Goal: Information Seeking & Learning: Understand process/instructions

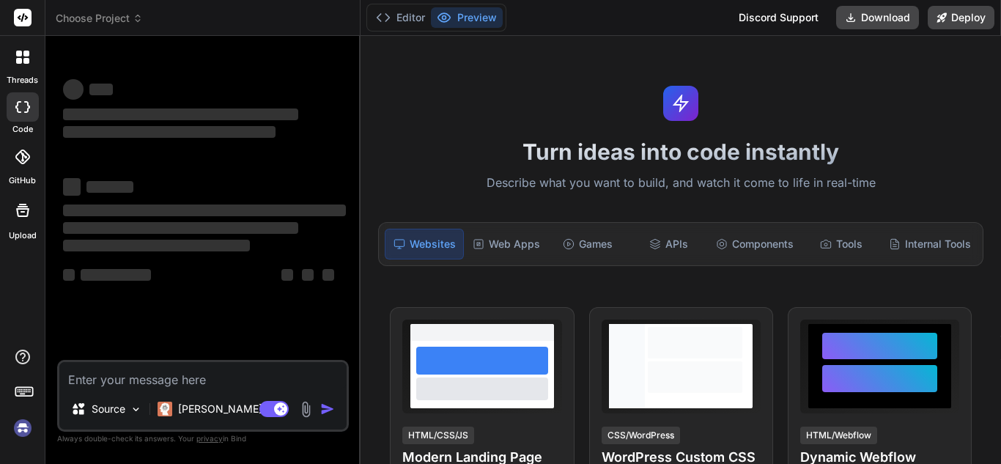
type textarea "x"
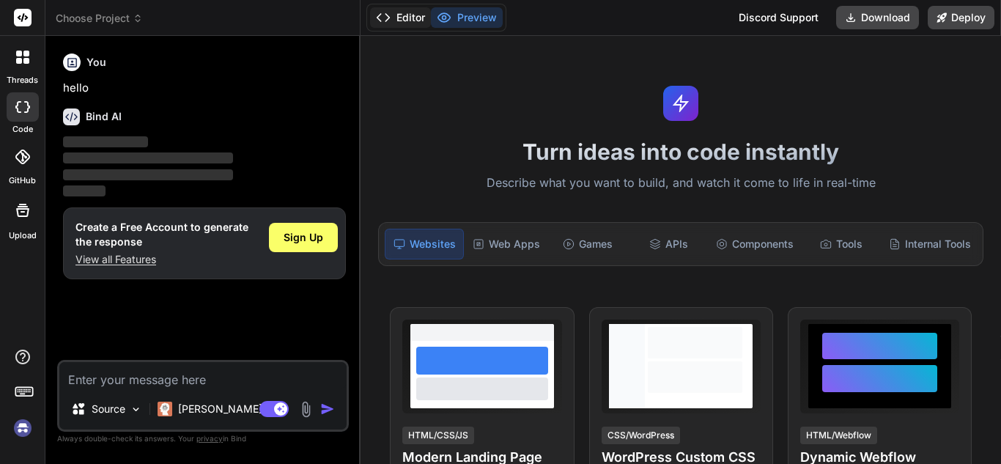
click at [406, 18] on button "Editor" at bounding box center [400, 17] width 61 height 21
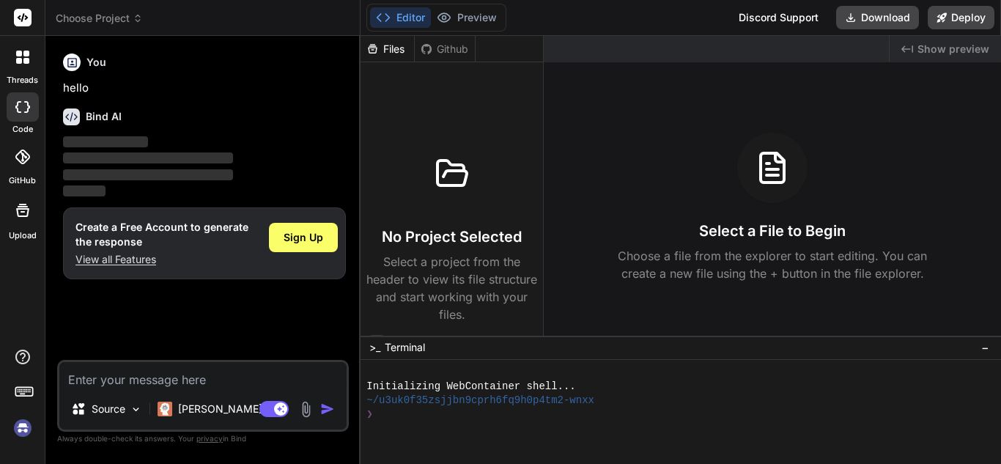
click at [127, 313] on div "You hello Bind AI ‌ ‌ ‌ ‌ Create a Free Account to generate the response View a…" at bounding box center [204, 204] width 289 height 312
click at [127, 368] on textarea at bounding box center [202, 375] width 287 height 26
type textarea "h"
type textarea "x"
type textarea "ho"
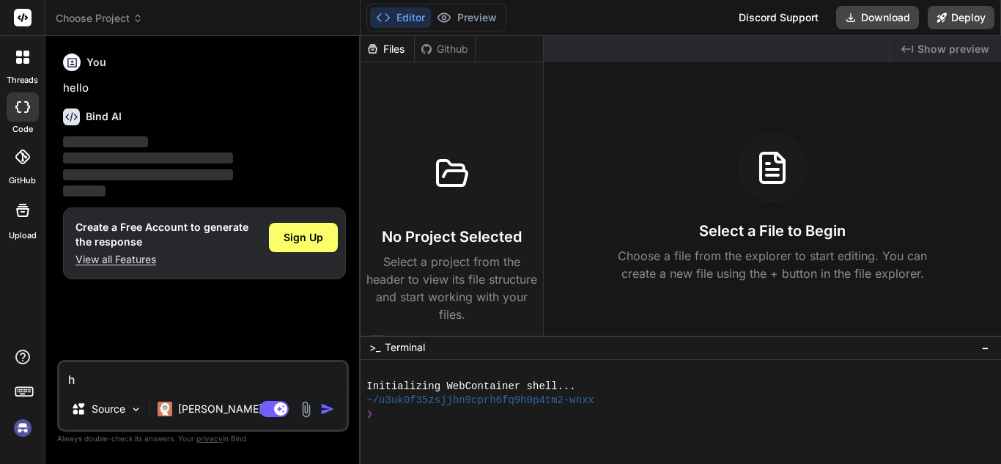
type textarea "x"
type textarea "how"
type textarea "x"
type textarea "how"
type textarea "x"
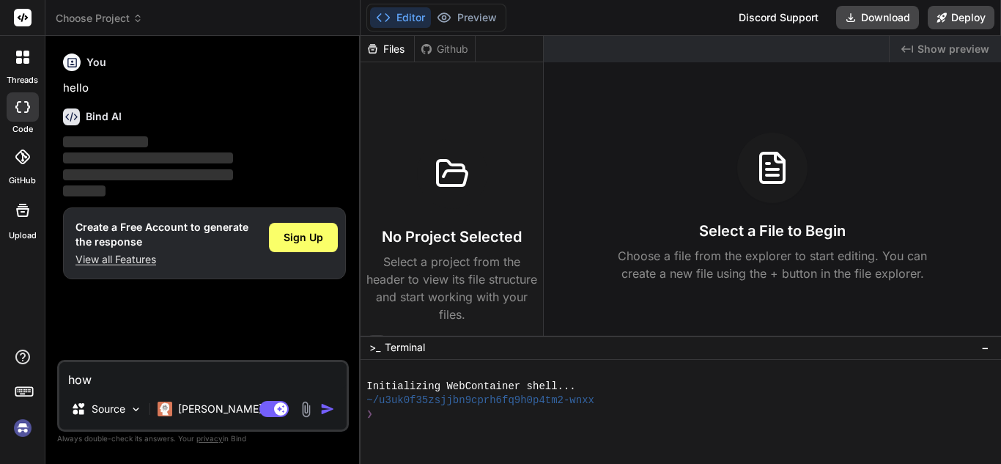
type textarea "how t"
type textarea "x"
type textarea "how to"
type textarea "x"
type textarea "how to"
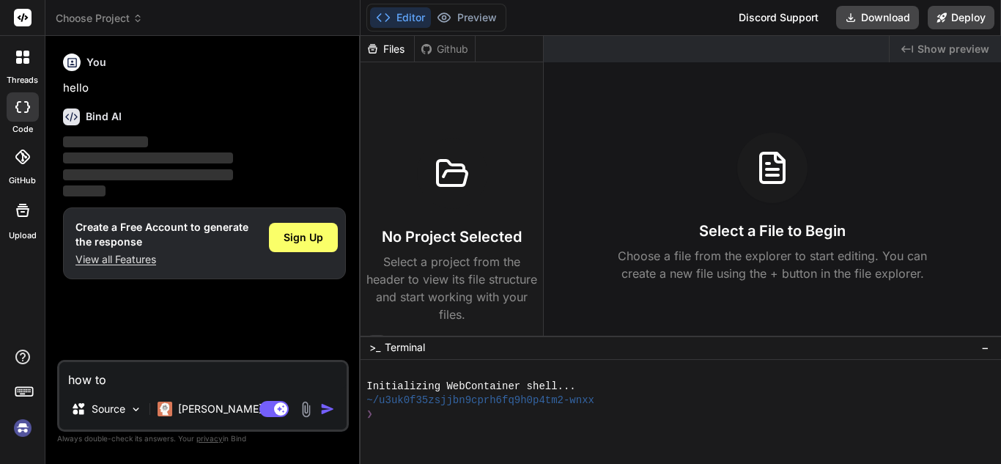
type textarea "x"
type textarea "how to e"
type textarea "x"
type textarea "how to ex"
type textarea "x"
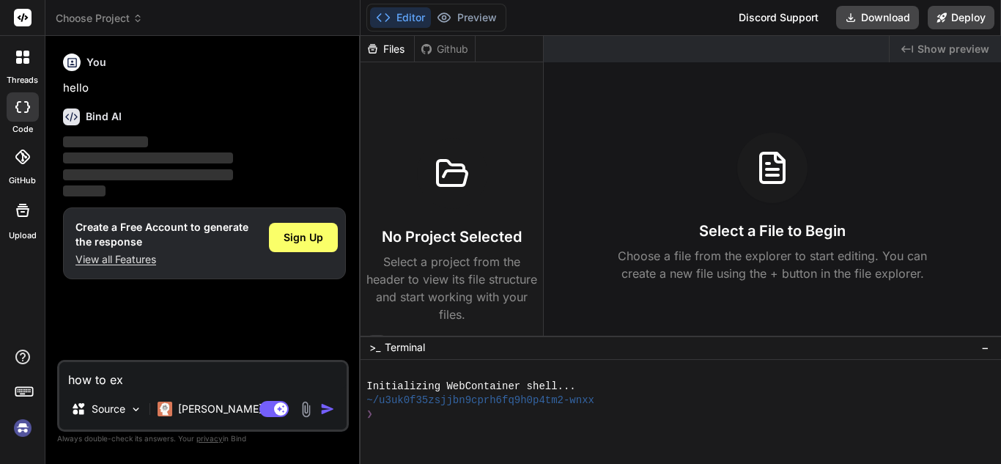
type textarea "how to ext"
type textarea "x"
type textarea "how to extr"
type textarea "x"
type textarea "how to extra"
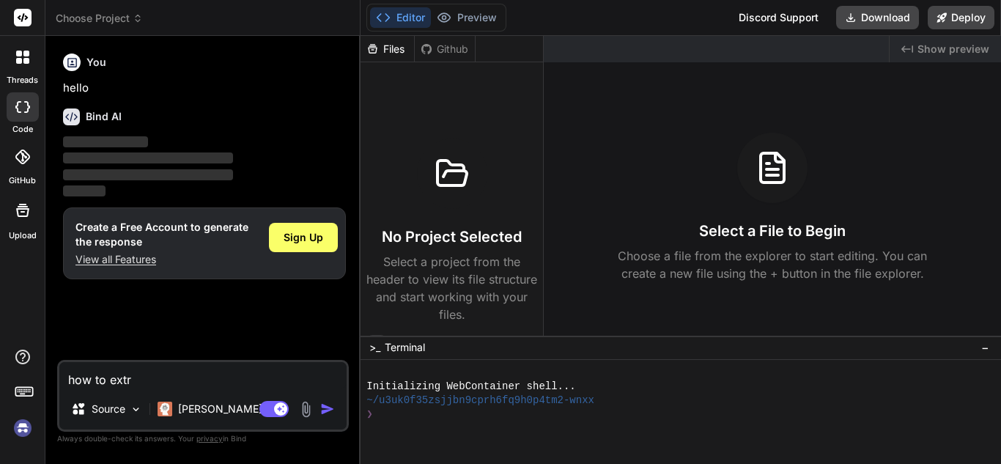
type textarea "x"
type textarea "how to extrac"
type textarea "x"
type textarea "how to extract"
type textarea "x"
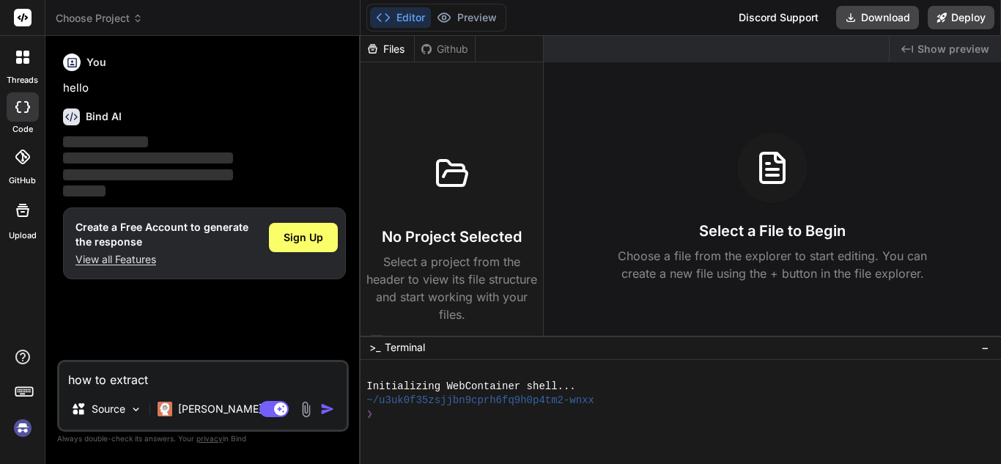
type textarea "how to extract"
type textarea "x"
type textarea "how to extract s"
type textarea "x"
type textarea "how to extract sy"
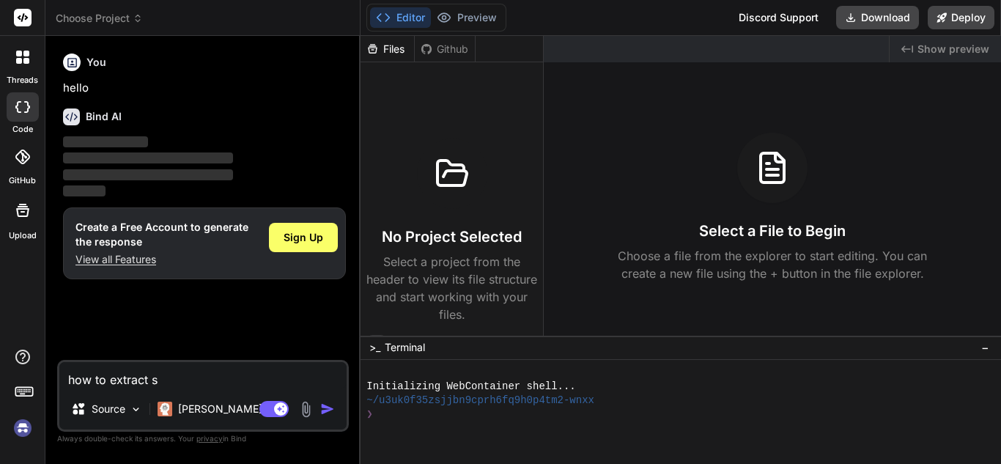
type textarea "x"
type textarea "how to extract sym"
type textarea "x"
type textarea "how to extract symb"
type textarea "x"
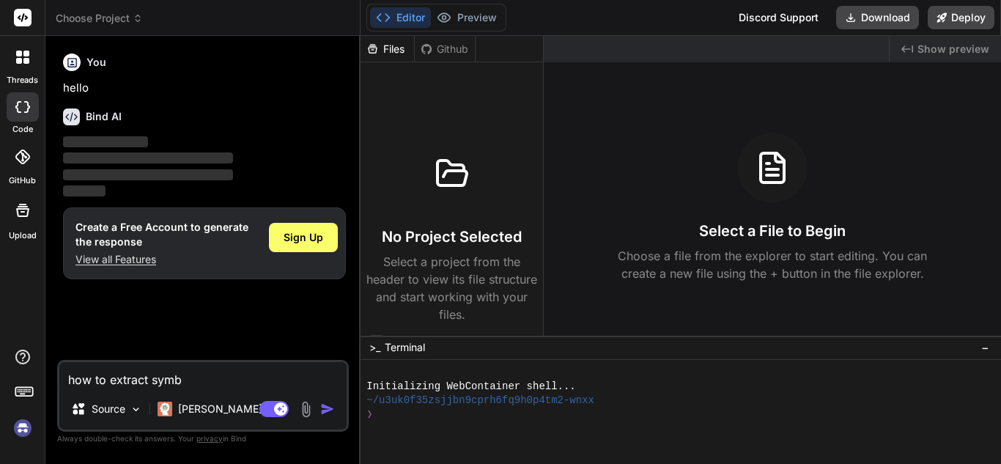
type textarea "how to extract symbo"
type textarea "x"
type textarea "how to extract symbol"
type textarea "x"
type textarea "how to extract symbol"
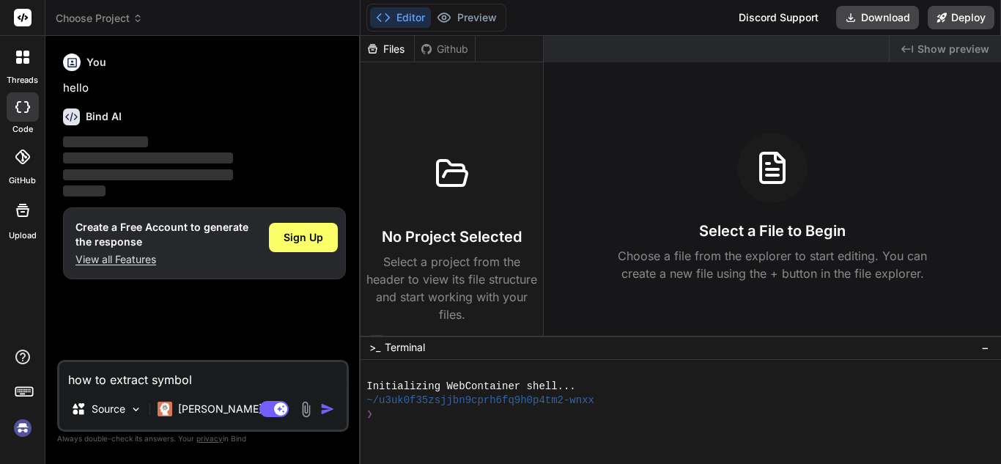
type textarea "x"
type textarea "how to extract symbol f"
type textarea "x"
type textarea "how to extract symbol fr"
type textarea "x"
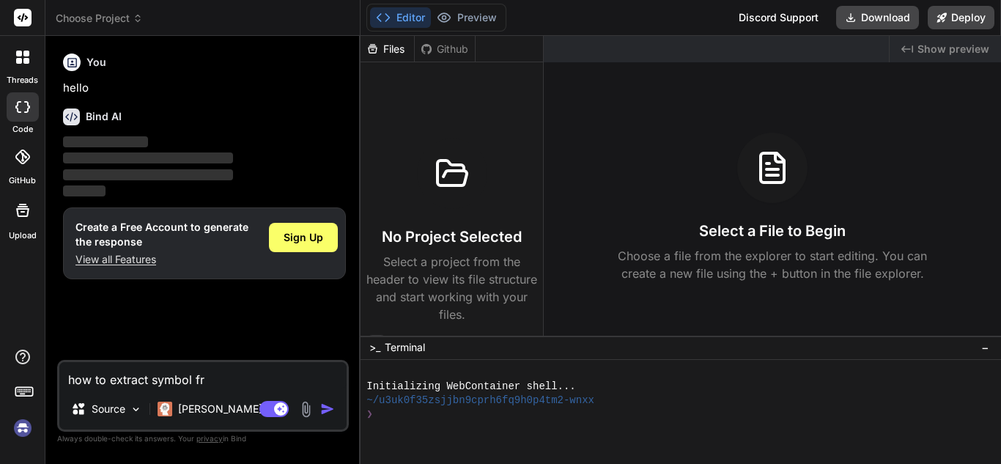
type textarea "how to extract symbol fro"
type textarea "x"
type textarea "how to extract symbol from"
type textarea "x"
type textarea "how to extract symbol from"
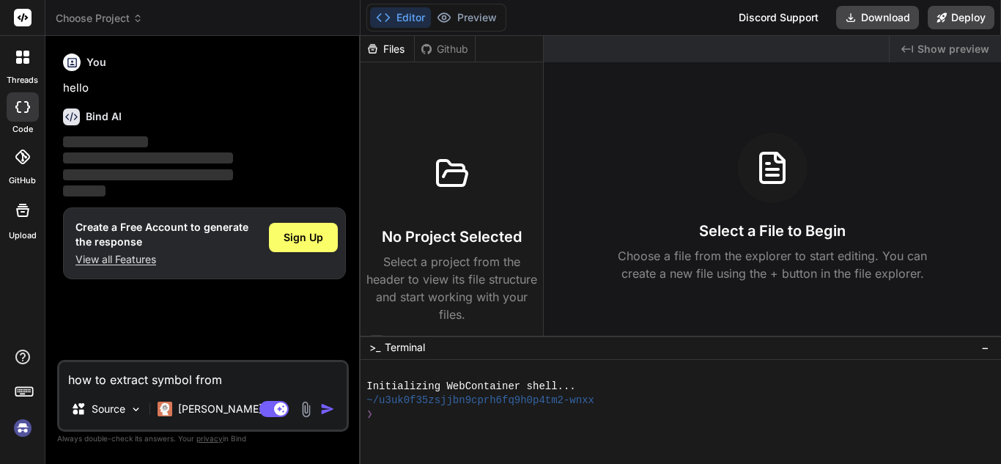
type textarea "x"
type textarea "how to extract symbol from i"
type textarea "x"
type textarea "how to extract symbol from ia"
type textarea "x"
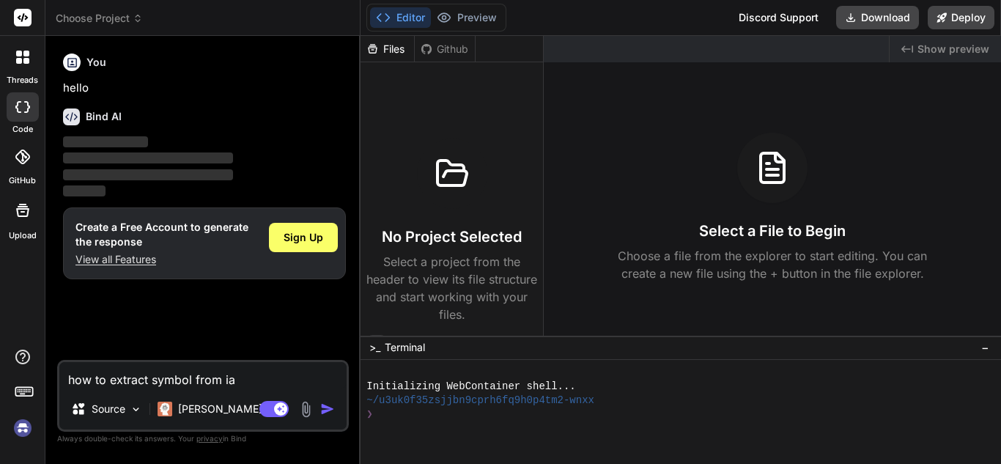
type textarea "how to extract symbol from iam"
type textarea "x"
type textarea "how to extract symbol from iamg"
type textarea "x"
type textarea "how to extract symbol from iamge"
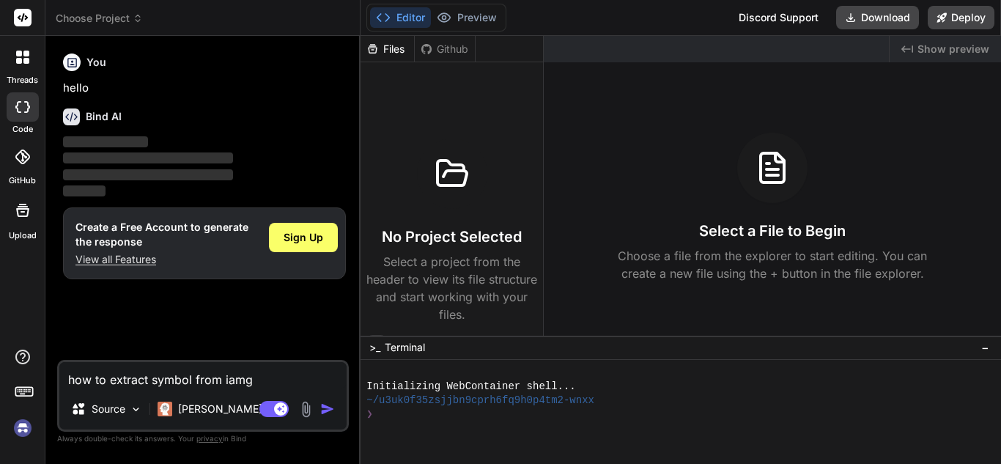
type textarea "x"
type textarea "how to extract symbol from iamge"
type textarea "x"
type textarea "how to extract symbol from iamge ="
type textarea "x"
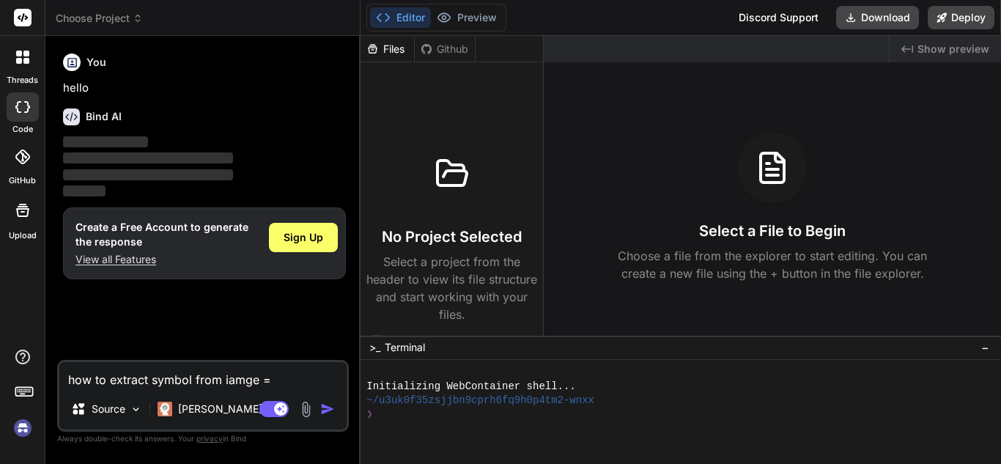
type textarea "how to extract symbol from iamge =="
type textarea "x"
type textarea "how to extract symbol from iamge ==="
type textarea "x"
type textarea "how to extract symbol from iamge =="
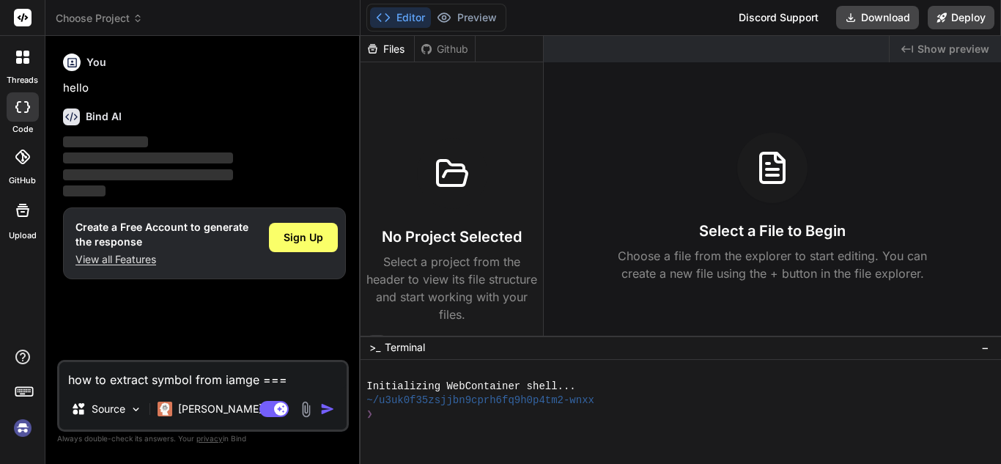
type textarea "x"
type textarea "how to extract symbol from iamge ="
type textarea "x"
type textarea "how to extract symbol from iamge"
type textarea "x"
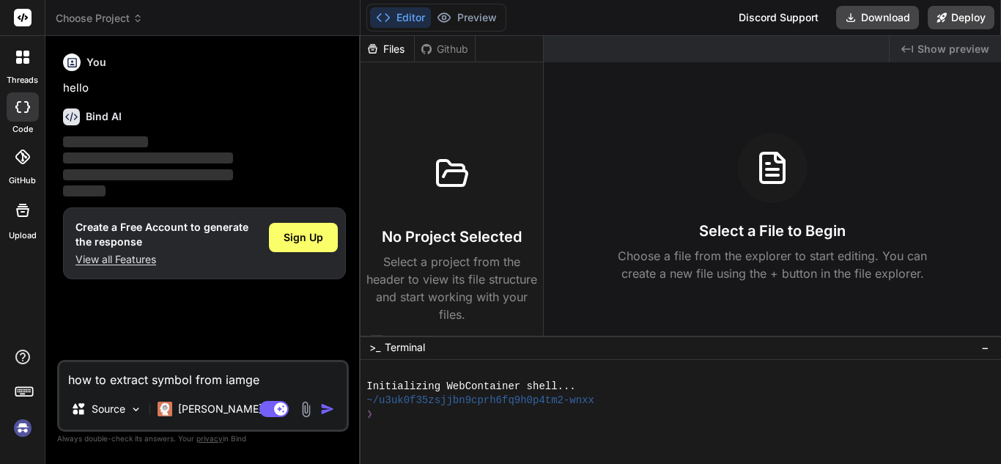
type textarea "how to extract symbol from iamge"
type textarea "x"
type textarea "how to extract symbol from iamg"
type textarea "x"
type textarea "how to extract symbol from iam"
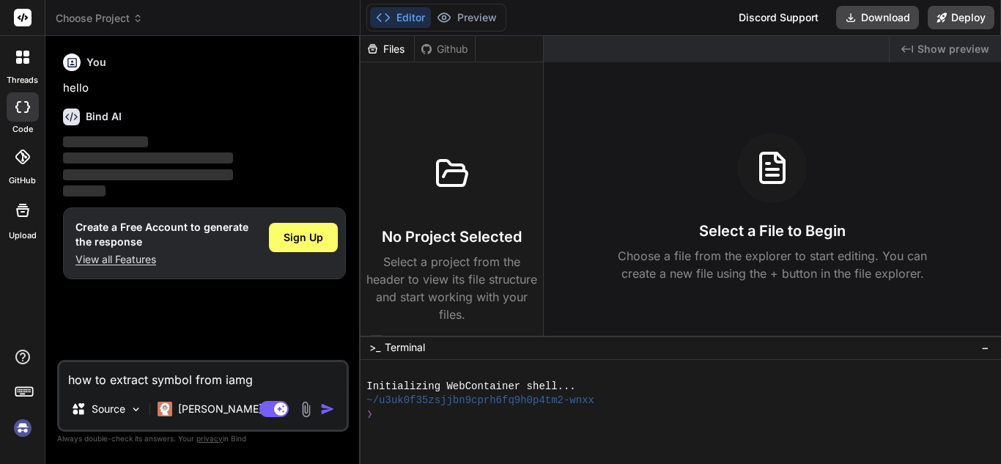
type textarea "x"
type textarea "how to extract symbol from ia"
type textarea "x"
type textarea "how to extract symbol from i"
type textarea "x"
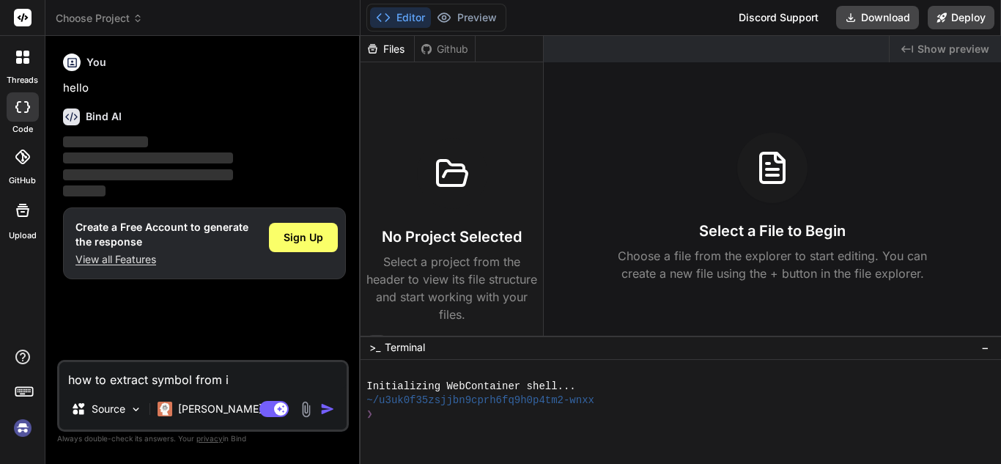
type textarea "how to extract symbol from"
type textarea "x"
type textarea "how to extract symbol from i"
type textarea "x"
type textarea "how to extract symbol from im"
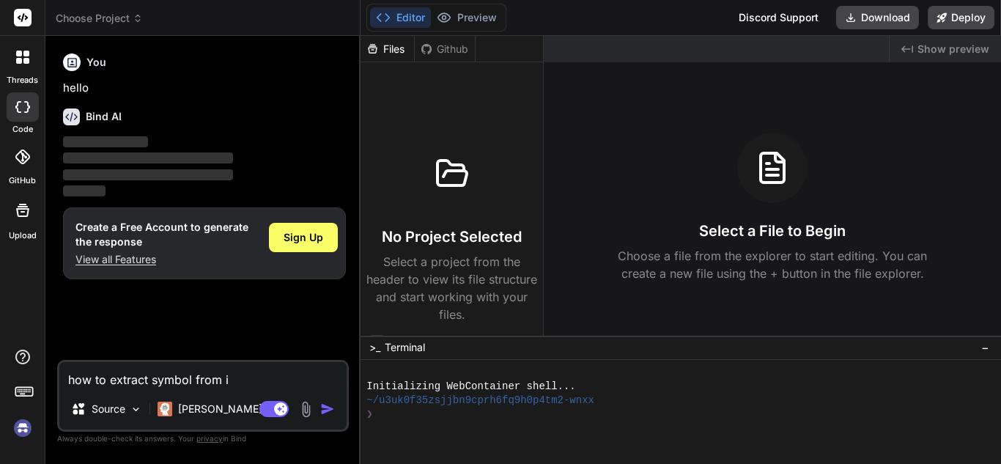
type textarea "x"
type textarea "how to extract symbol from ima"
type textarea "x"
type textarea "how to extract symbol from imag"
type textarea "x"
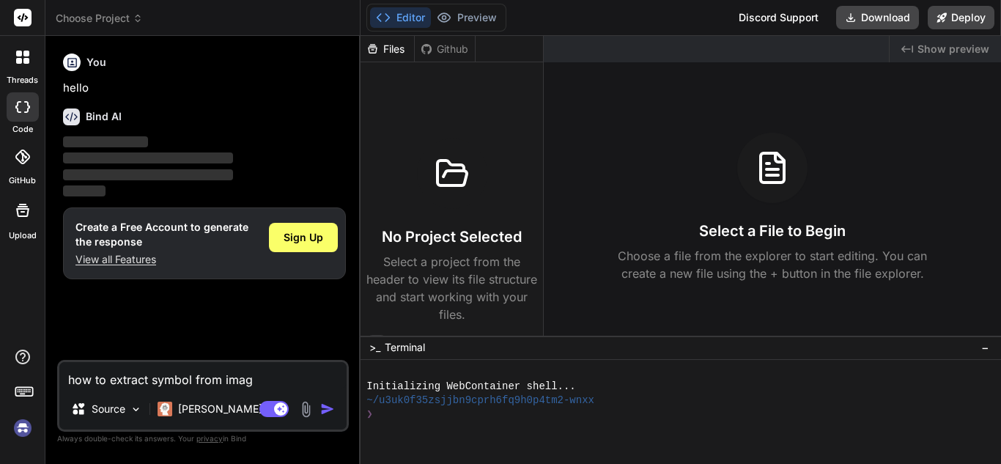
type textarea "how to extract symbol from image"
type textarea "x"
type textarea "how to extract symbol from image"
type textarea "x"
type textarea "how to extract symbol from image u"
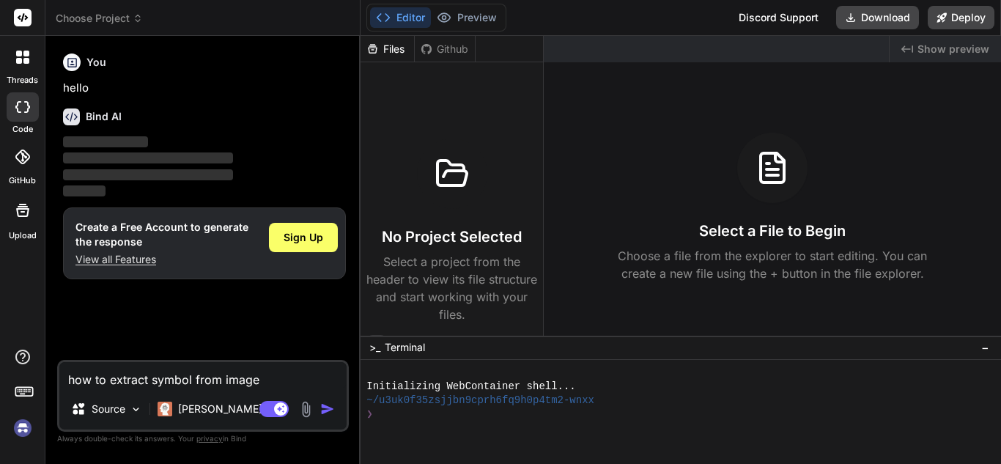
type textarea "x"
type textarea "how to extract symbol from image us"
type textarea "x"
type textarea "how to extract symbol from image usi"
type textarea "x"
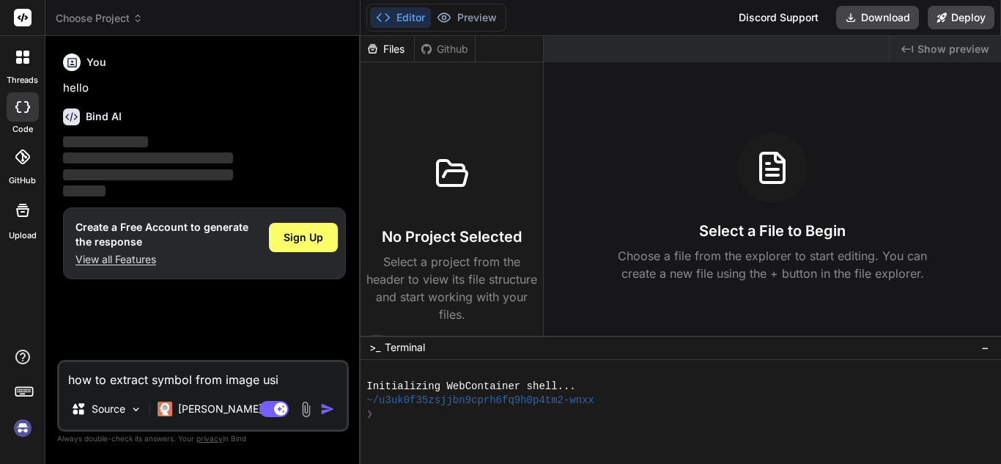
type textarea "how to extract symbol from image usin"
type textarea "x"
type textarea "how to extract symbol from image using"
type textarea "x"
type textarea "how to extract symbol from image using"
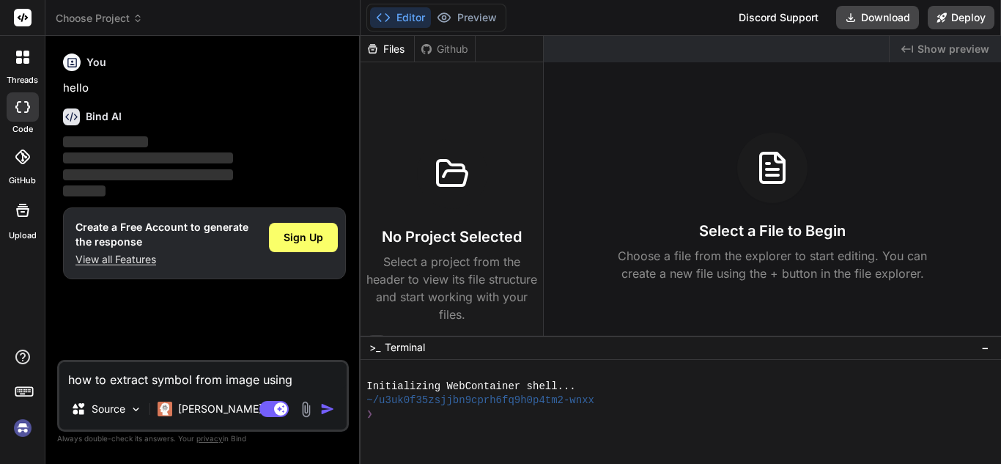
type textarea "x"
type textarea "how to extract symbol from image using p"
type textarea "x"
type textarea "how to extract symbol from image using py"
type textarea "x"
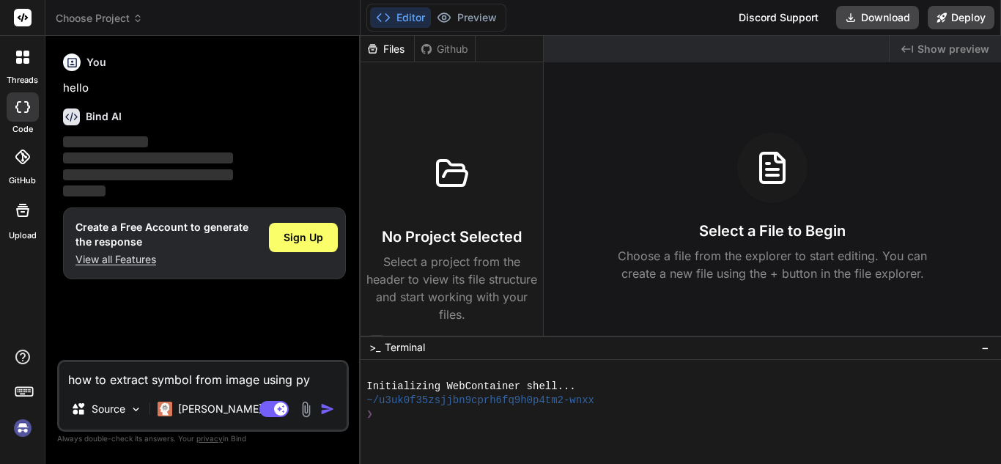
type textarea "how to extract symbol from image using pyt"
type textarea "x"
type textarea "how to extract symbol from image using pyth"
type textarea "x"
type textarea "how to extract symbol from image using pytho"
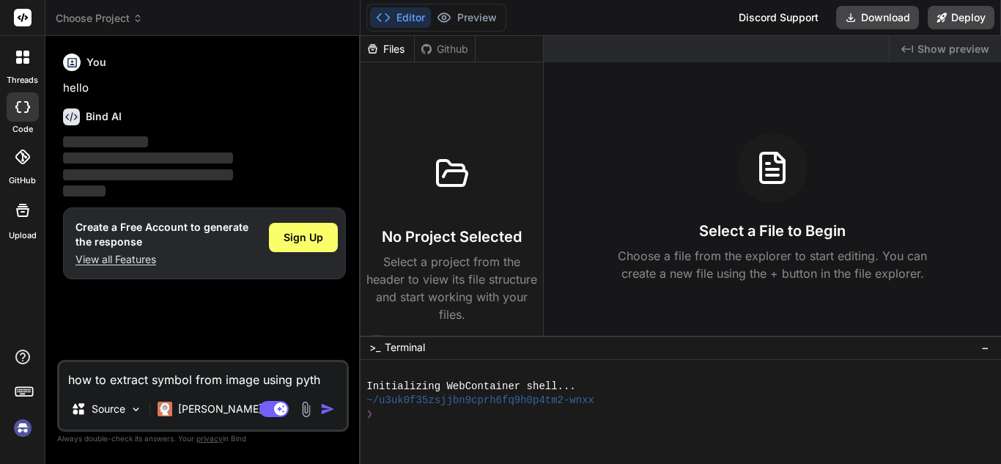
type textarea "x"
type textarea "how to extract symbol from image using python"
type textarea "x"
type textarea "how to extract symbol from image using python"
click at [324, 403] on img "button" at bounding box center [327, 408] width 15 height 15
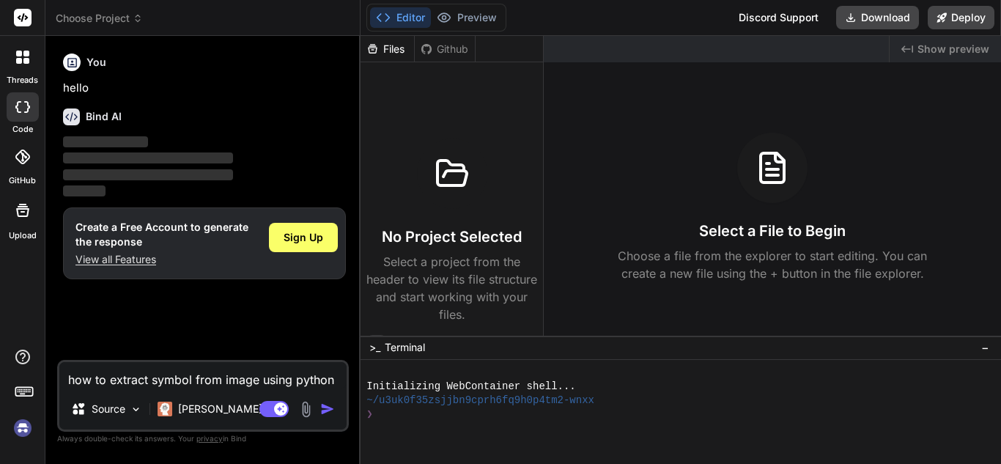
click at [143, 255] on p "View all Features" at bounding box center [161, 259] width 173 height 15
click at [94, 60] on h6 "You" at bounding box center [96, 62] width 20 height 15
click at [111, 404] on p "Source" at bounding box center [109, 408] width 34 height 15
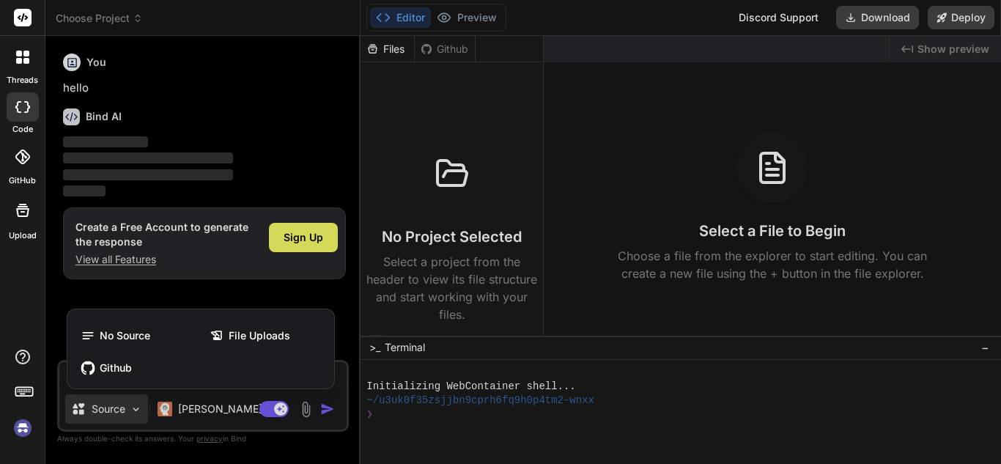
click at [155, 286] on div at bounding box center [500, 232] width 1001 height 464
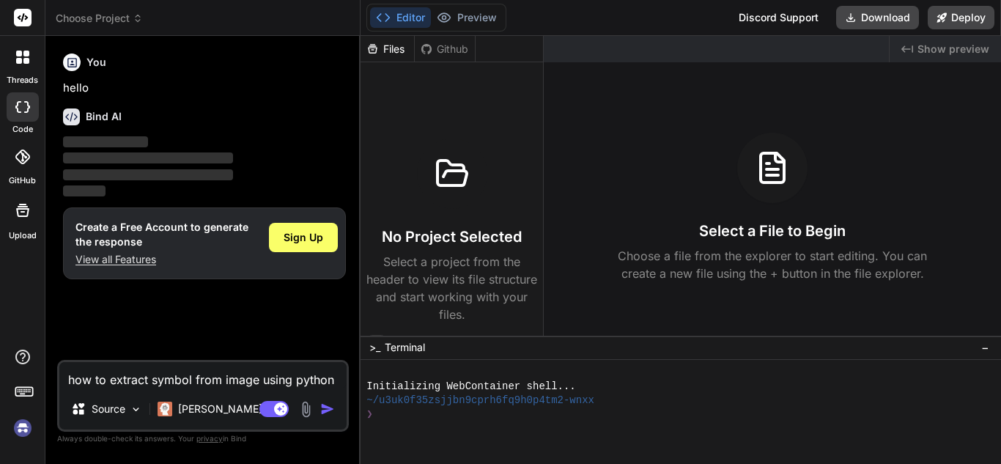
type textarea "x"
